Goal: Communication & Community: Answer question/provide support

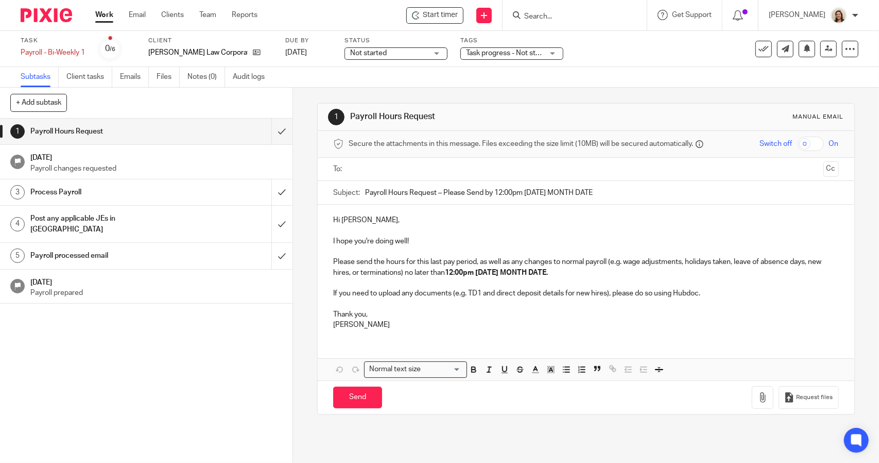
drag, startPoint x: 616, startPoint y: 193, endPoint x: 436, endPoint y: 192, distance: 180.3
click at [436, 192] on input "Payroll Hours Request – Please Send by 12:00pm Tuesday MONTH DATE" at bounding box center [601, 192] width 473 height 23
type input "Payroll Hours Request"
drag, startPoint x: 590, startPoint y: 268, endPoint x: 419, endPoint y: 274, distance: 171.1
click at [419, 274] on p "Please send the hours for this last pay period, as well as any changes to norma…" at bounding box center [585, 267] width 505 height 21
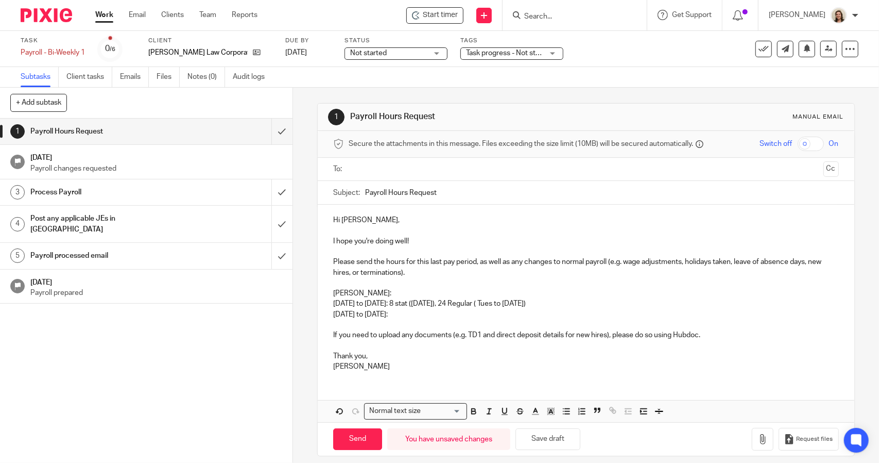
click at [518, 304] on p "August 31 to September 6th: 8 stat (Monday), 24 Regular ( Tues to Thursday)" at bounding box center [585, 303] width 505 height 10
click at [532, 305] on p "August 31 to September 6th: 8 stat (Monday), 24 Regular ( Tues to Thursday)" at bounding box center [585, 303] width 505 height 10
click at [450, 317] on p "September 7th to 13th:" at bounding box center [585, 314] width 505 height 10
click at [652, 315] on p "September 7th to 13th: 24 regular hours (Monday to Wednesday) PLUS 5 regular ho…" at bounding box center [585, 314] width 505 height 10
click at [718, 312] on p "September 7th to 13th: 24 regular hours (Monday to Wednesday) PLUS 5 regular ho…" at bounding box center [585, 314] width 505 height 10
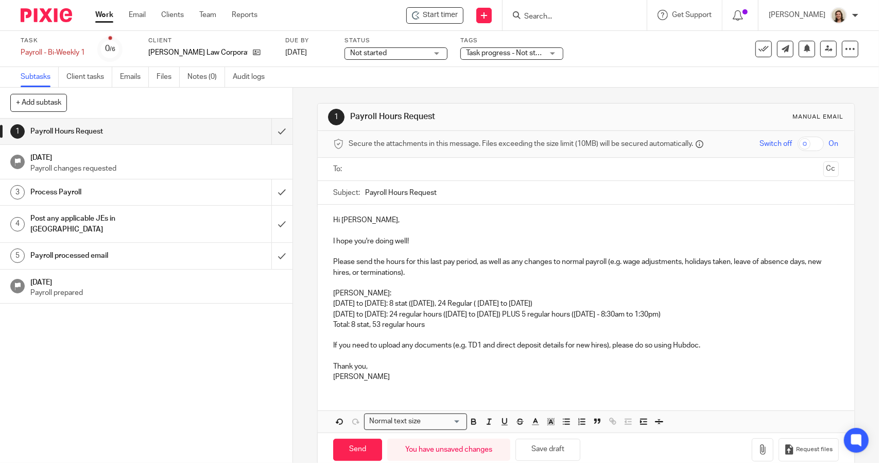
click at [521, 303] on p "August 31 to September 6th: 8 stat (Monday), 24 Regular ( Tuesday to Thursday)" at bounding box center [585, 303] width 505 height 10
click at [446, 323] on p "Total: 8 stat, 53 regular hours" at bounding box center [585, 324] width 505 height 10
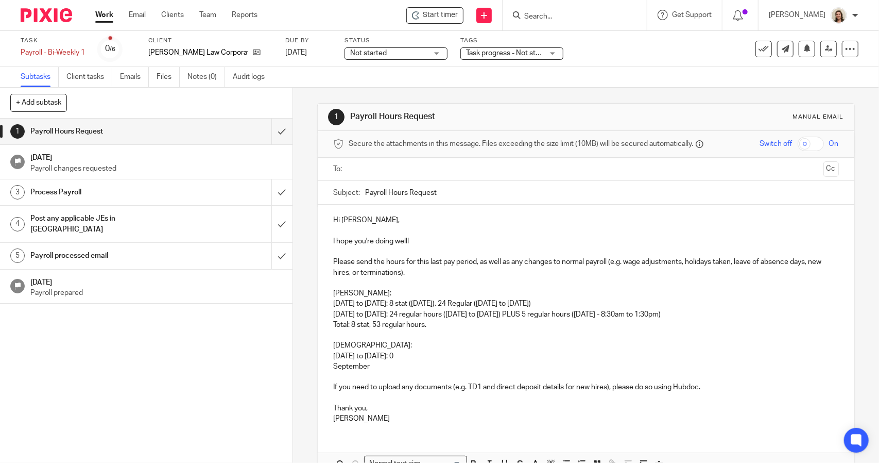
click at [352, 346] on p "Sharan:" at bounding box center [585, 345] width 505 height 10
click at [441, 355] on p "August 21 to September 6th: 0" at bounding box center [585, 356] width 505 height 10
click at [412, 366] on p "September" at bounding box center [585, 366] width 505 height 10
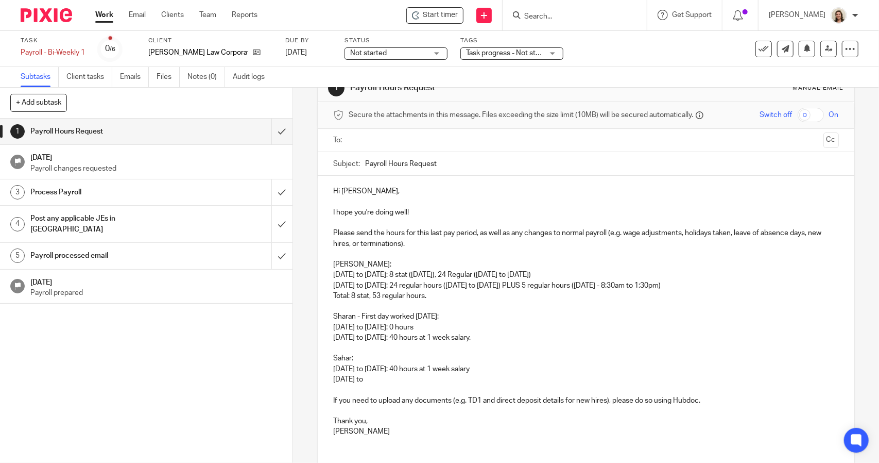
scroll to position [52, 0]
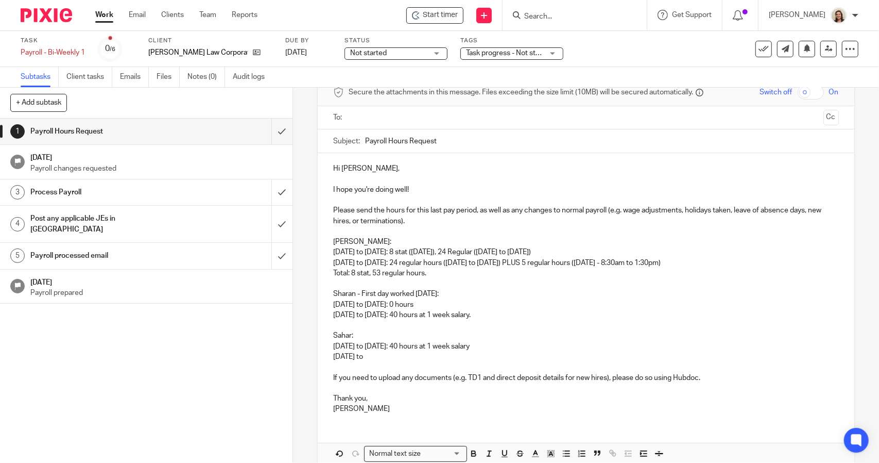
click at [599, 249] on p "August 31 to September 6th: 8 stat (Monday), 24 Regular (Tuesday to Thursday)" at bounding box center [585, 252] width 505 height 10
click at [482, 270] on p "Total: 8 stat, 53 regular hours." at bounding box center [585, 273] width 505 height 10
click at [471, 294] on p "Sharan - First day worked September 8th:" at bounding box center [585, 293] width 505 height 10
click at [359, 302] on p "August 21 to September 6th: 0 hours" at bounding box center [585, 304] width 505 height 10
click at [455, 303] on p "August 31 to September 6th: 0 hours" at bounding box center [585, 304] width 505 height 10
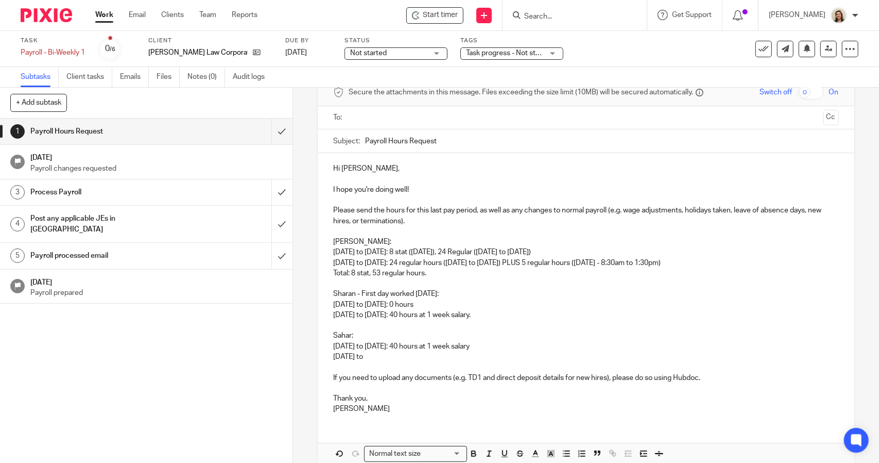
click at [501, 314] on p "September 7th to 13th: 40 hours at 1 week salary." at bounding box center [585, 315] width 505 height 10
click at [362, 305] on p "August 31 to September 6th: 0 hours" at bounding box center [585, 304] width 505 height 10
click at [362, 252] on p "August 31 to September 6th: 8 stat (Monday), 24 Regular (Tuesday to Thursday)" at bounding box center [585, 252] width 505 height 10
click at [362, 345] on p "August 31 to September 6th: 40 hours at 1 week salary" at bounding box center [585, 346] width 505 height 10
click at [411, 354] on p "September 7th to" at bounding box center [585, 356] width 505 height 10
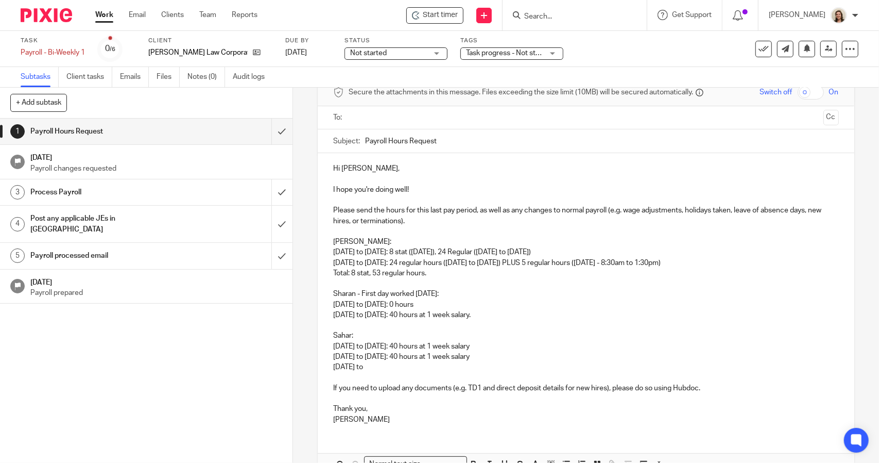
click at [329, 366] on div "Hi Joshua, I hope you're doing well! Please send the hours for this last pay pe…" at bounding box center [586, 292] width 536 height 279
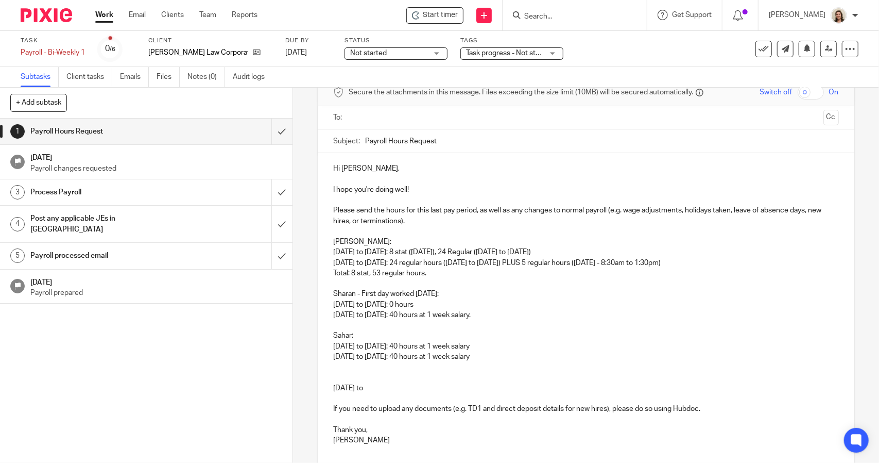
click at [349, 379] on p at bounding box center [585, 377] width 505 height 10
click at [410, 387] on p "September 14th to" at bounding box center [585, 388] width 505 height 10
click at [418, 377] on p "Additional pay run for Sahar:" at bounding box center [585, 377] width 505 height 10
click at [439, 386] on p "September 14th to 20th" at bounding box center [585, 388] width 505 height 10
drag, startPoint x: 502, startPoint y: 315, endPoint x: 438, endPoint y: 315, distance: 63.4
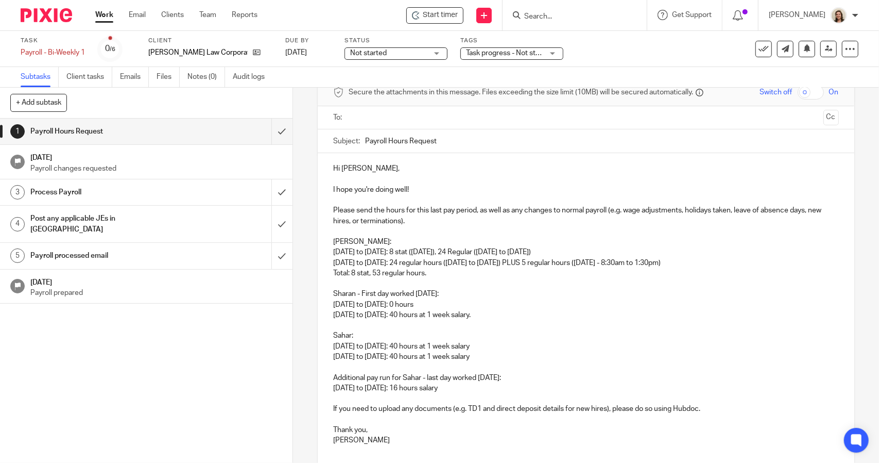
click at [438, 315] on p "September 7th to 13th: 40 hours at 1 week salary." at bounding box center [585, 315] width 505 height 10
drag, startPoint x: 491, startPoint y: 356, endPoint x: 437, endPoint y: 359, distance: 54.2
click at [437, 359] on p "September 7th to 13th: 40 hours at 1 week salary" at bounding box center [585, 356] width 505 height 10
drag, startPoint x: 518, startPoint y: 343, endPoint x: 461, endPoint y: 344, distance: 57.2
click at [461, 344] on p "August 31st to September 6th: 40 hours at 1 week salary" at bounding box center [585, 346] width 505 height 10
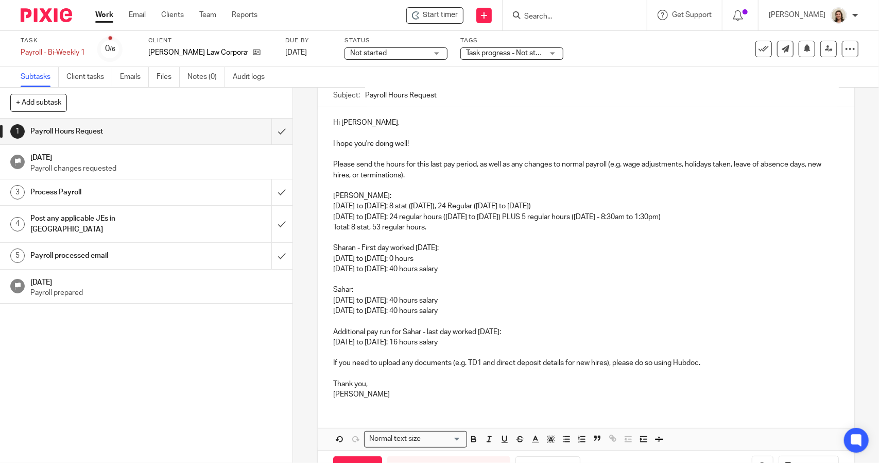
scroll to position [132, 0]
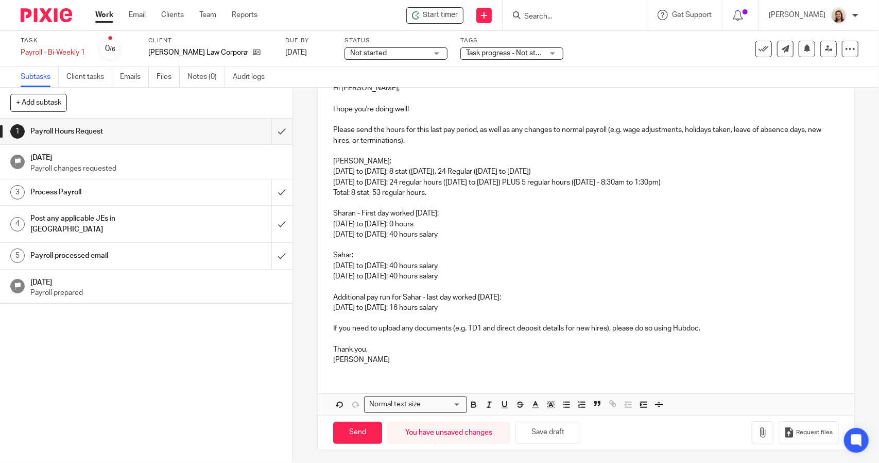
click at [603, 168] on p "August 31st to September 6th: 8 stat (Monday), 24 Regular (Tuesday to Thursday)" at bounding box center [585, 171] width 505 height 10
click at [708, 182] on p "September 7th to 13th: 24 regular hours (Monday to Wednesday) PLUS 5 regular ho…" at bounding box center [585, 182] width 505 height 10
click at [447, 192] on p "Total: 8 stat, 53 regular hours." at bounding box center [585, 192] width 505 height 10
click at [468, 211] on p "Sharan - First day worked September 8th:" at bounding box center [585, 213] width 505 height 10
click at [467, 224] on p "August 31st to September 6th: 0 hours" at bounding box center [585, 224] width 505 height 10
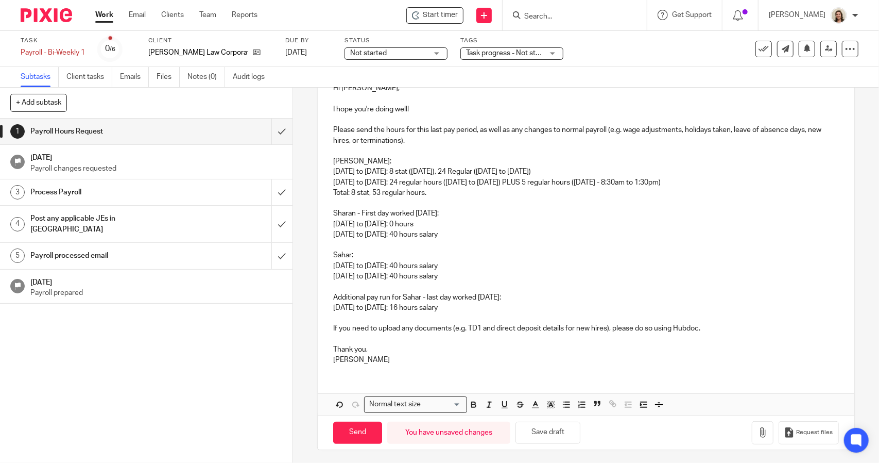
click at [475, 234] on p "September 7th to 13th: 40 hours salary" at bounding box center [585, 234] width 505 height 10
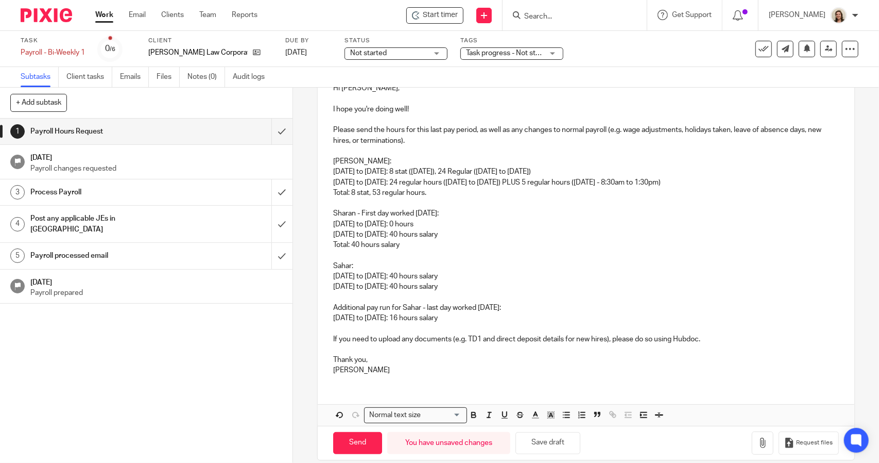
click at [476, 283] on p "September 7th to 13th: 40 hours salary" at bounding box center [585, 286] width 505 height 10
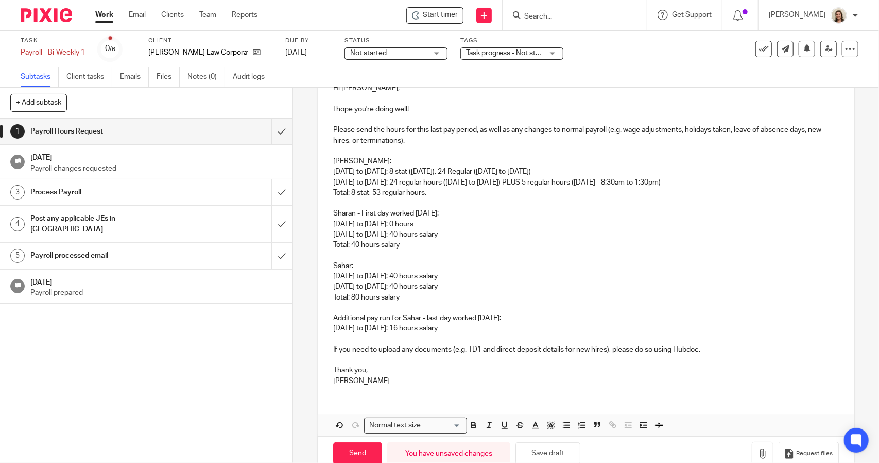
click at [485, 274] on p "August 31st to September 6th: 40 hours salary" at bounding box center [585, 276] width 505 height 10
click at [471, 287] on p "September 7th to 13th: 40 hours salary" at bounding box center [585, 286] width 505 height 10
click at [402, 295] on p "Total: 80 hours salary" at bounding box center [585, 297] width 505 height 10
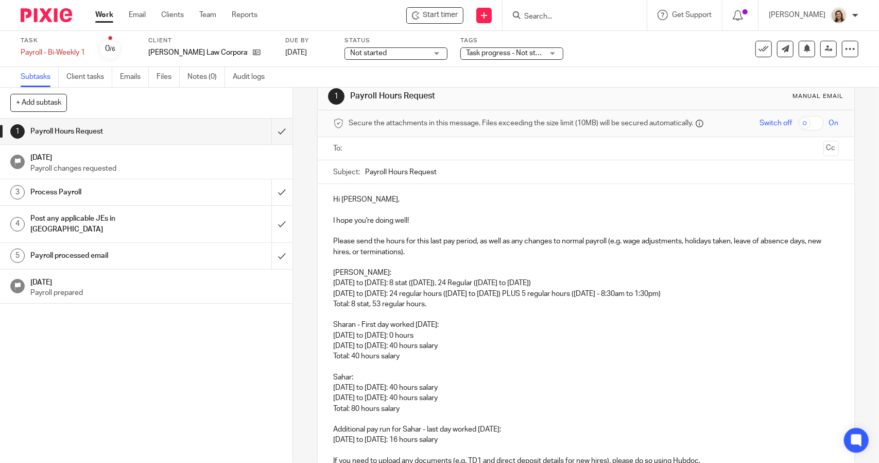
scroll to position [0, 0]
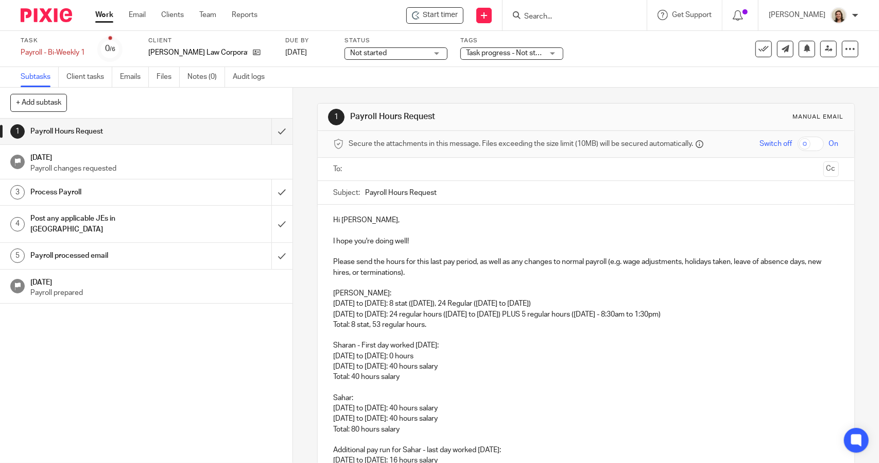
click at [383, 217] on p "Hi Joshua," at bounding box center [585, 220] width 505 height 10
click at [454, 236] on p "I hope you're doing well!" at bounding box center [585, 241] width 505 height 10
click at [448, 270] on p "Please send the hours for this last pay period, as well as any changes to norma…" at bounding box center [585, 267] width 505 height 21
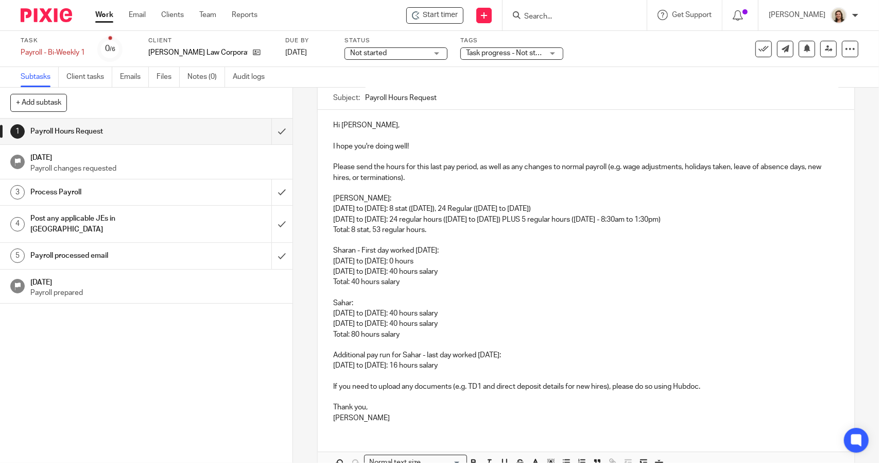
scroll to position [103, 0]
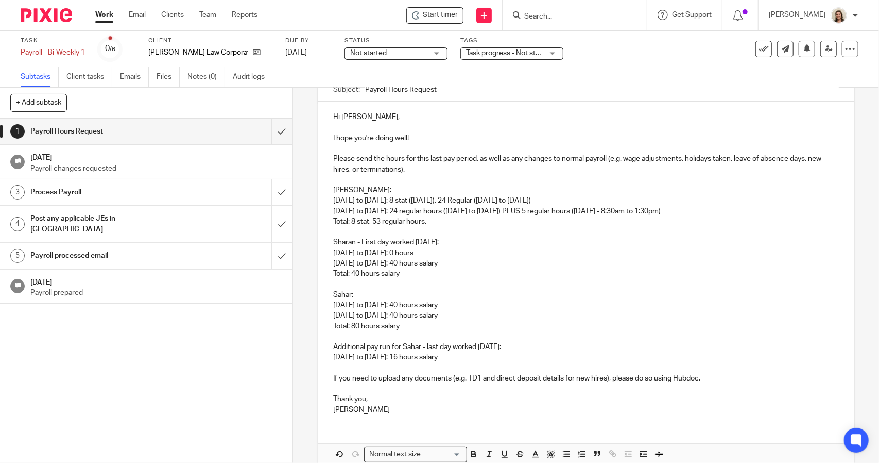
click at [477, 356] on p "September 14th to 20th: 16 hours salary" at bounding box center [585, 357] width 505 height 10
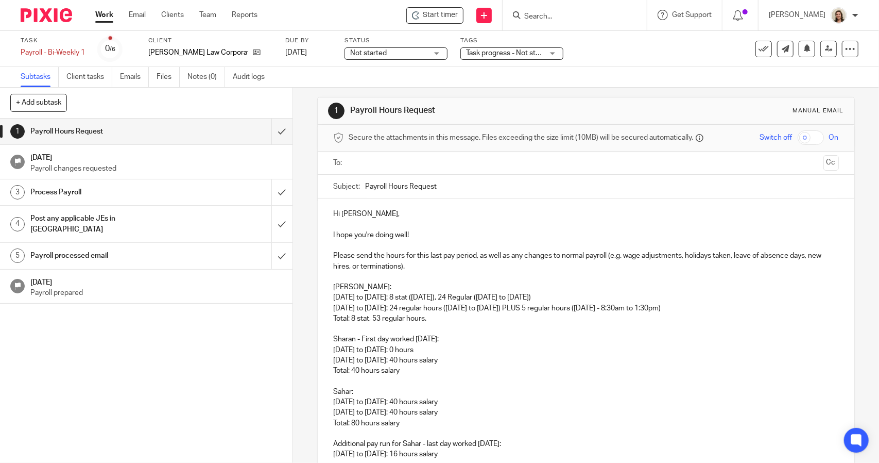
scroll to position [0, 0]
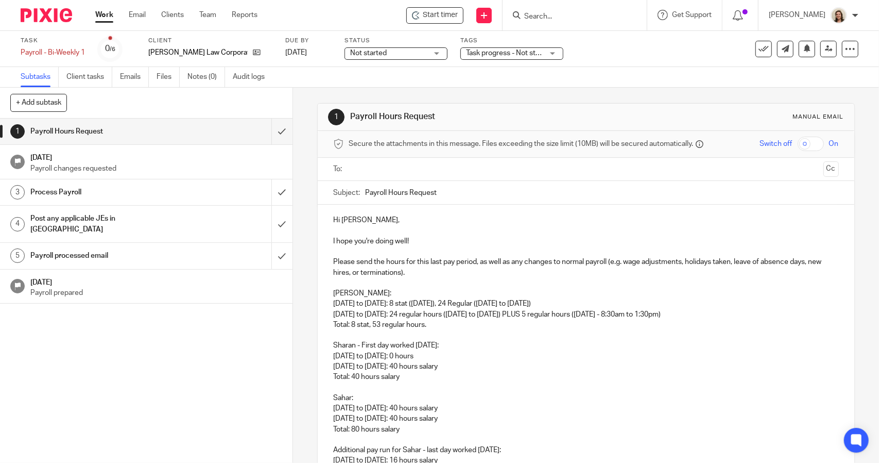
click at [374, 173] on input "text" at bounding box center [585, 169] width 467 height 12
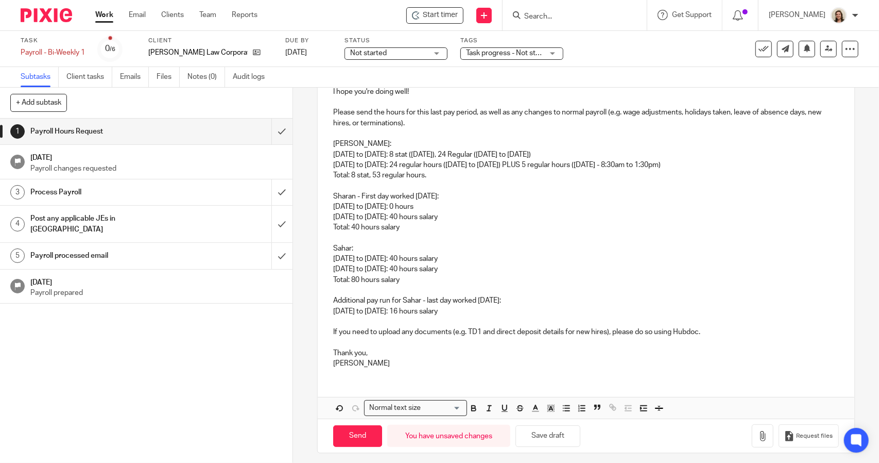
scroll to position [155, 0]
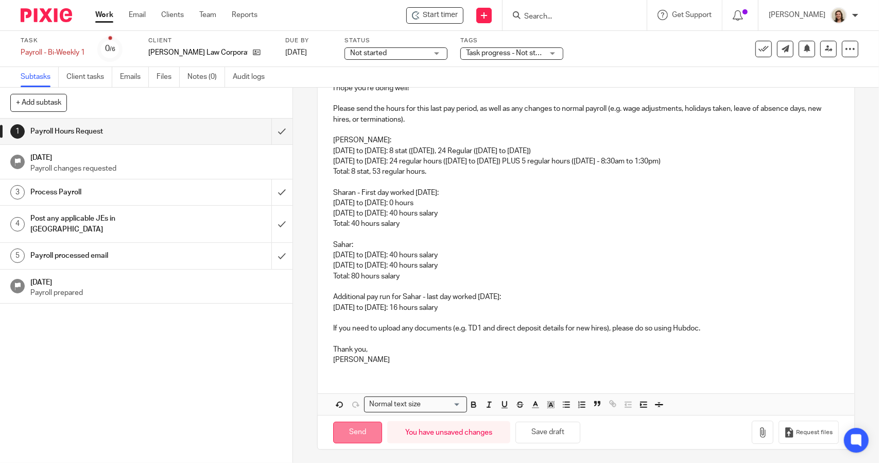
click at [353, 433] on input "Send" at bounding box center [357, 432] width 49 height 22
type input "Sent"
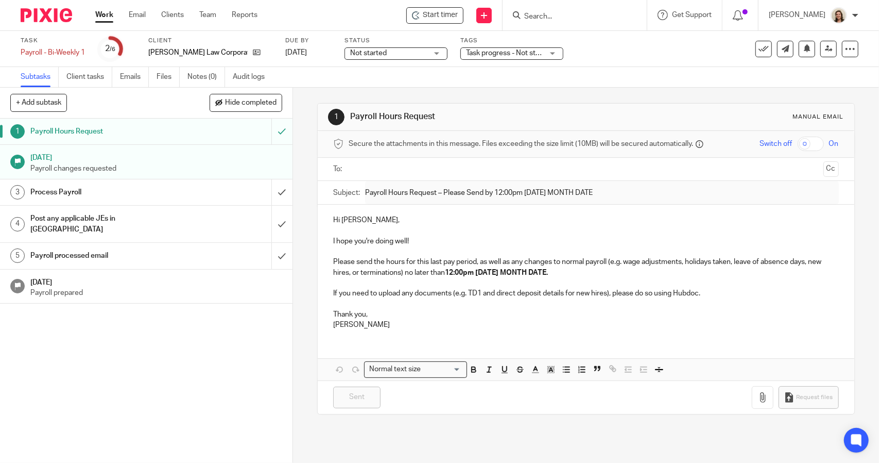
click at [63, 49] on div "Payroll - Bi-Weekly 1 Save Payroll - Bi-Weekly 1" at bounding box center [53, 52] width 64 height 10
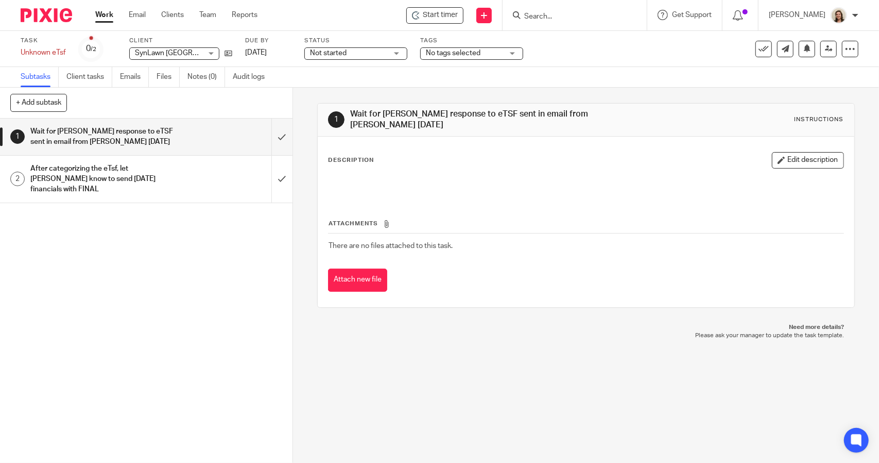
click at [154, 182] on h1 "After categorizing the eTsf, let [PERSON_NAME] know to send [DATE] financials w…" at bounding box center [107, 179] width 154 height 37
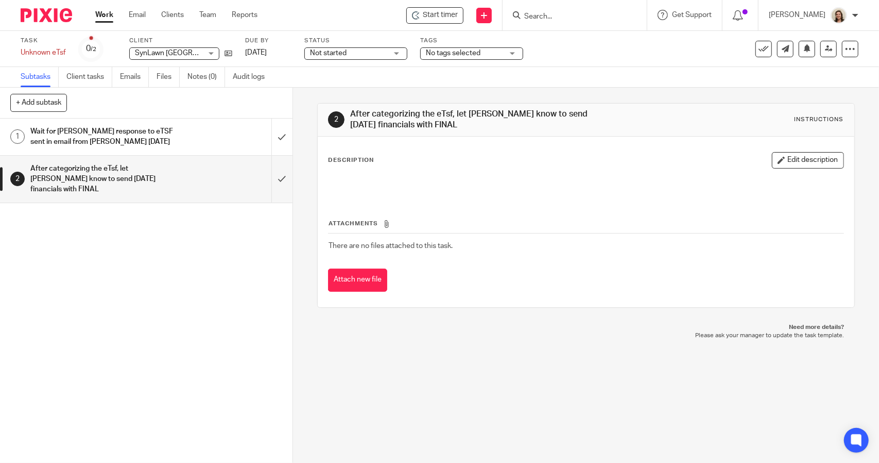
click at [172, 135] on h1 "Wait for [PERSON_NAME] response to eTSF sent in email from [PERSON_NAME] [DATE]" at bounding box center [107, 137] width 154 height 26
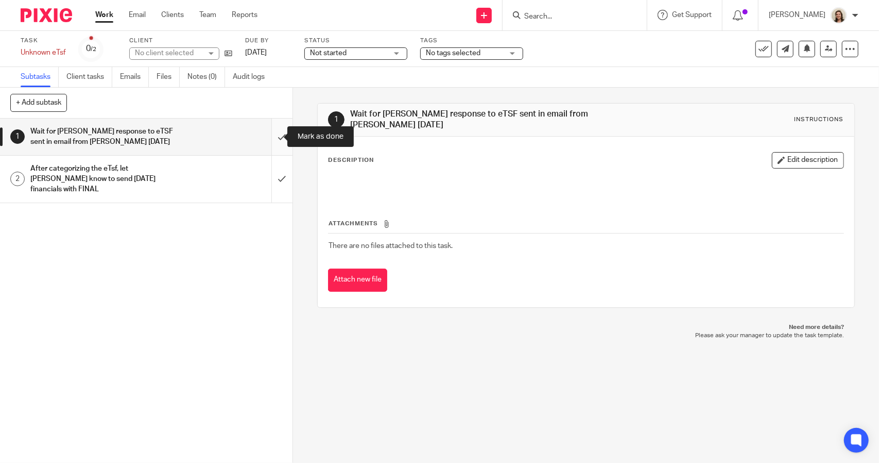
click at [269, 140] on input "submit" at bounding box center [146, 136] width 293 height 37
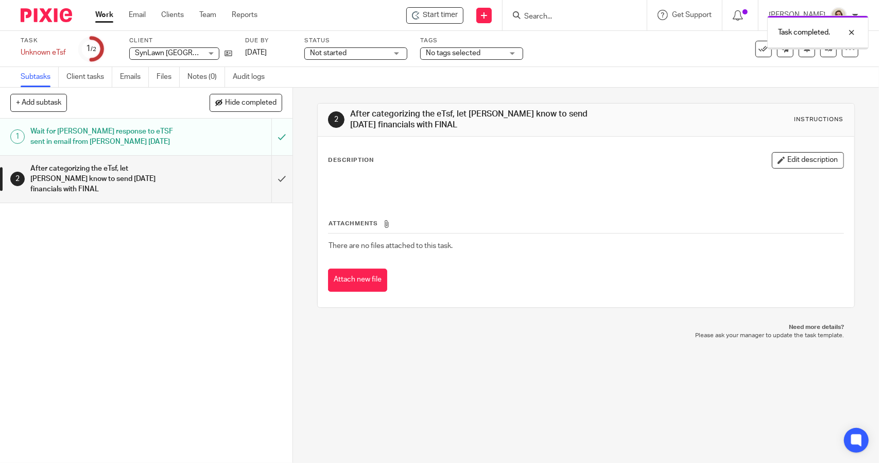
click at [351, 56] on span "Not started" at bounding box center [348, 53] width 77 height 11
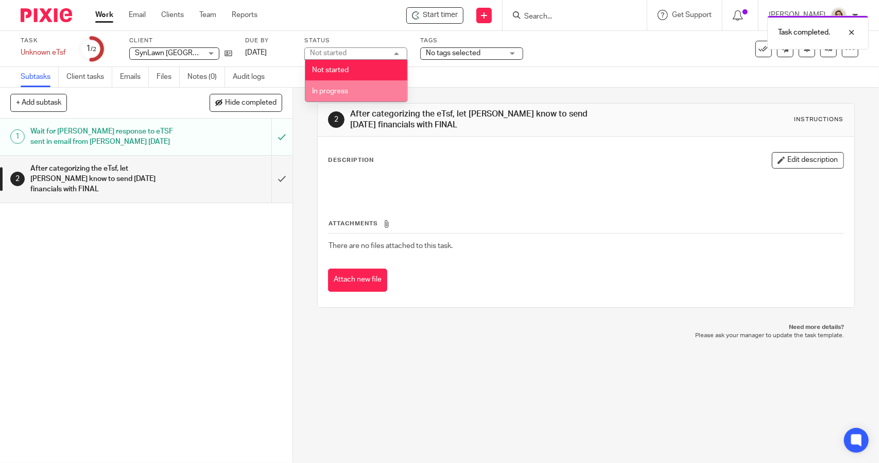
drag, startPoint x: 355, startPoint y: 90, endPoint x: 363, endPoint y: 87, distance: 8.1
click at [355, 90] on li "In progress" at bounding box center [356, 90] width 102 height 21
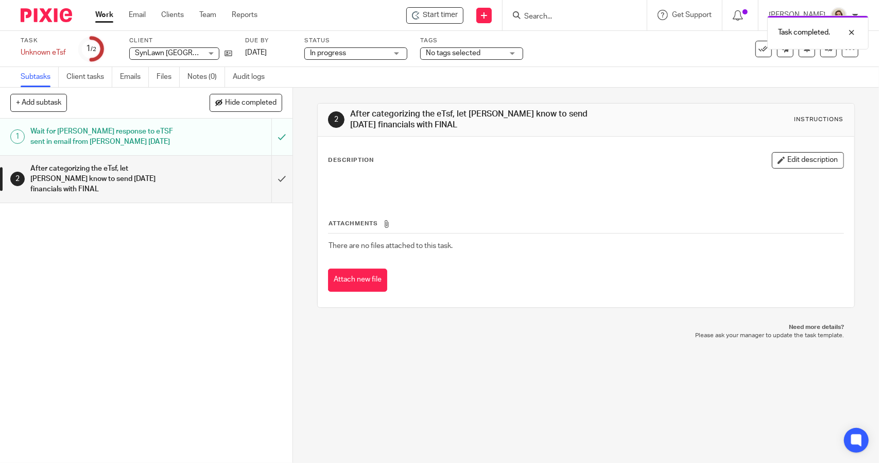
click at [459, 50] on span "No tags selected" at bounding box center [453, 52] width 55 height 7
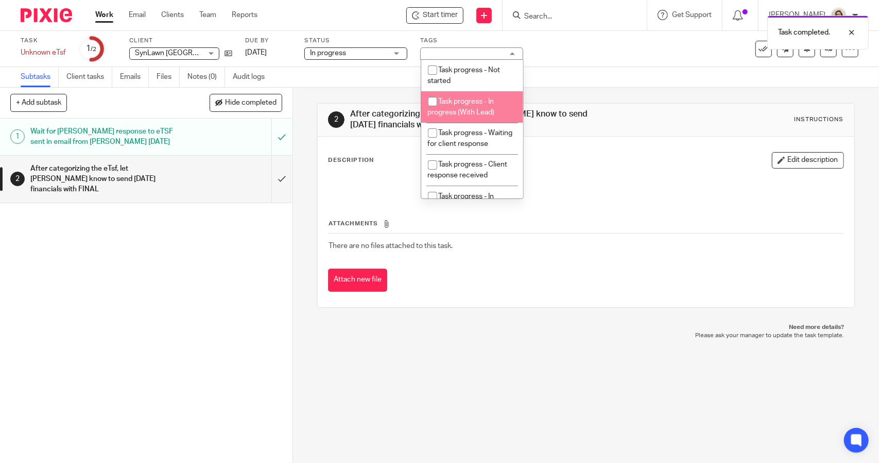
drag, startPoint x: 477, startPoint y: 109, endPoint x: 477, endPoint y: 90, distance: 18.5
click at [478, 109] on span "Task progress - In progress (With Lead)" at bounding box center [461, 107] width 67 height 18
checkbox input "true"
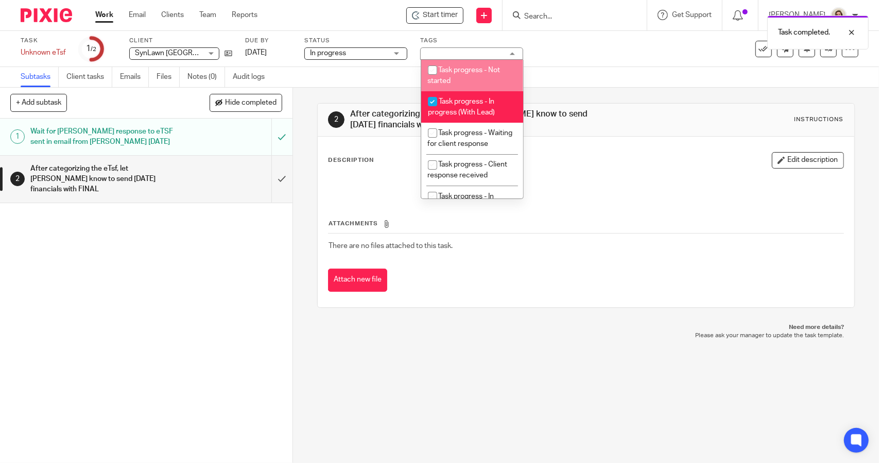
click at [478, 76] on li "Task progress - Not started" at bounding box center [472, 75] width 102 height 31
click at [493, 75] on li "Task progress - Not started" at bounding box center [472, 75] width 102 height 31
checkbox input "false"
click at [569, 77] on div "Subtasks Client tasks Emails Files Notes (0) Audit logs" at bounding box center [439, 77] width 879 height 21
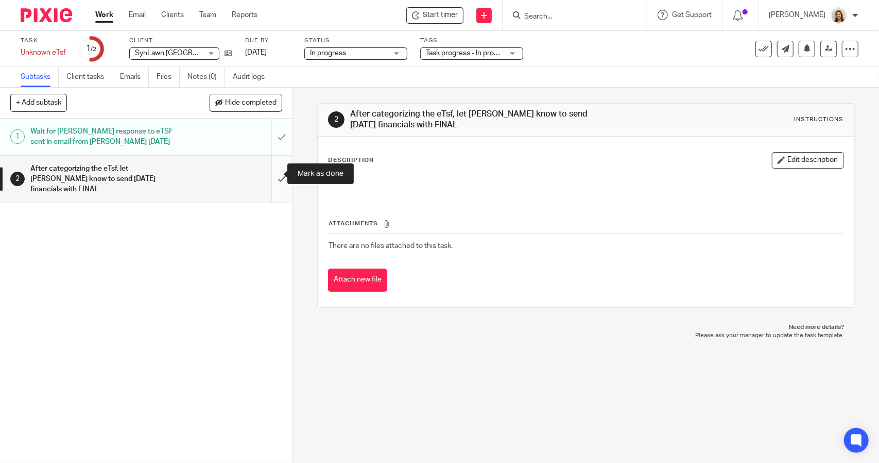
click at [270, 176] on input "submit" at bounding box center [146, 179] width 293 height 47
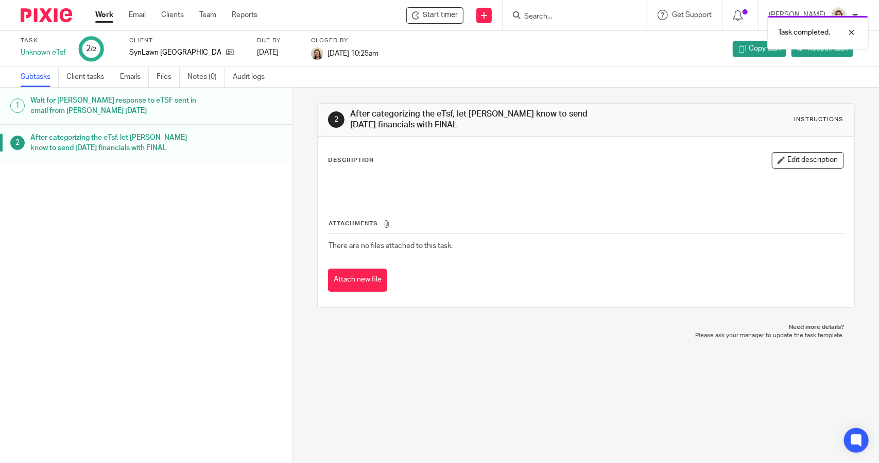
click at [108, 13] on link "Work" at bounding box center [104, 15] width 18 height 10
